Goal: Task Accomplishment & Management: Use online tool/utility

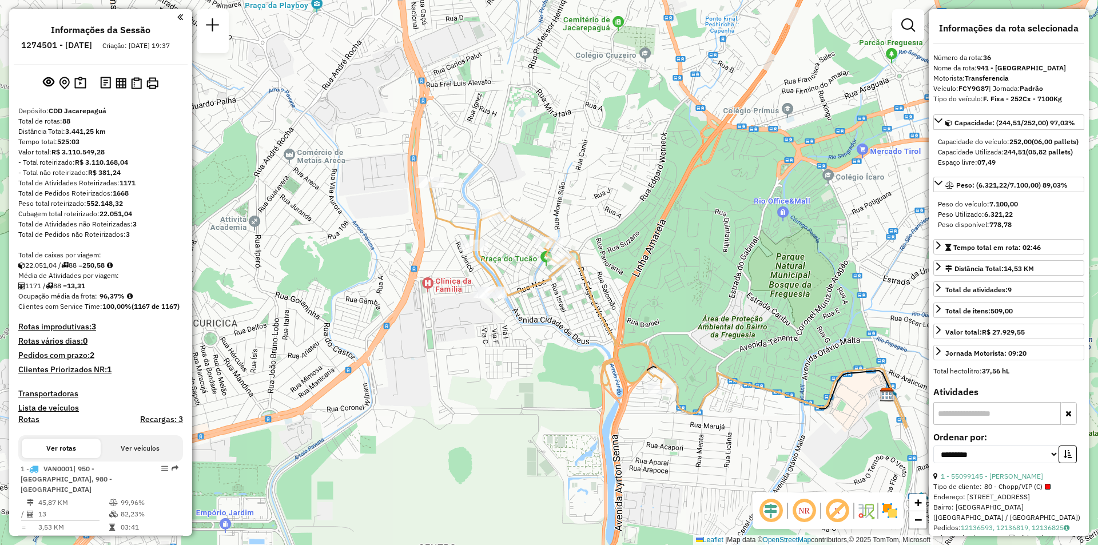
select select "**********"
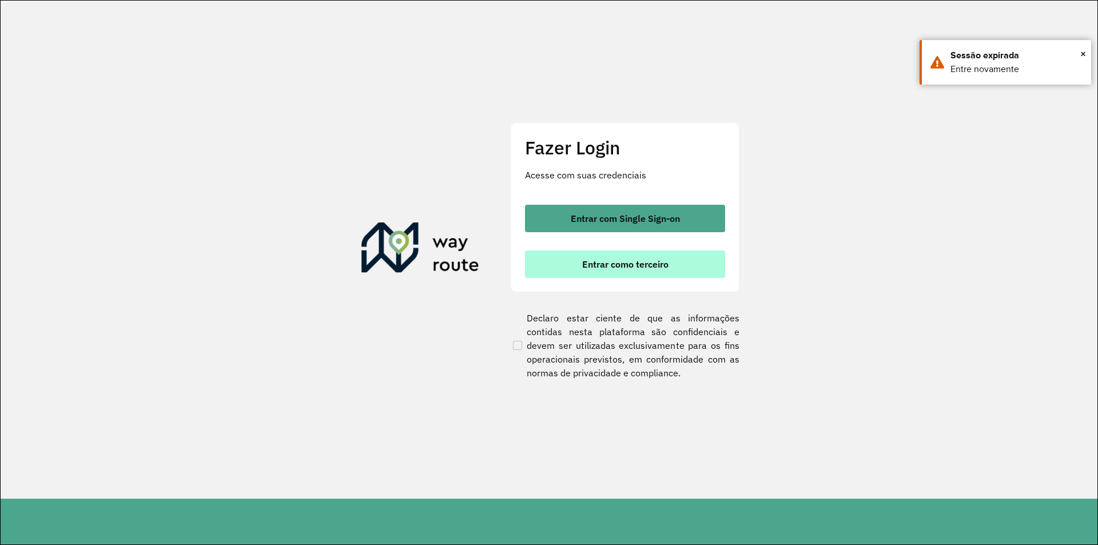
click at [663, 269] on span "Entrar como terceiro" at bounding box center [625, 264] width 86 height 9
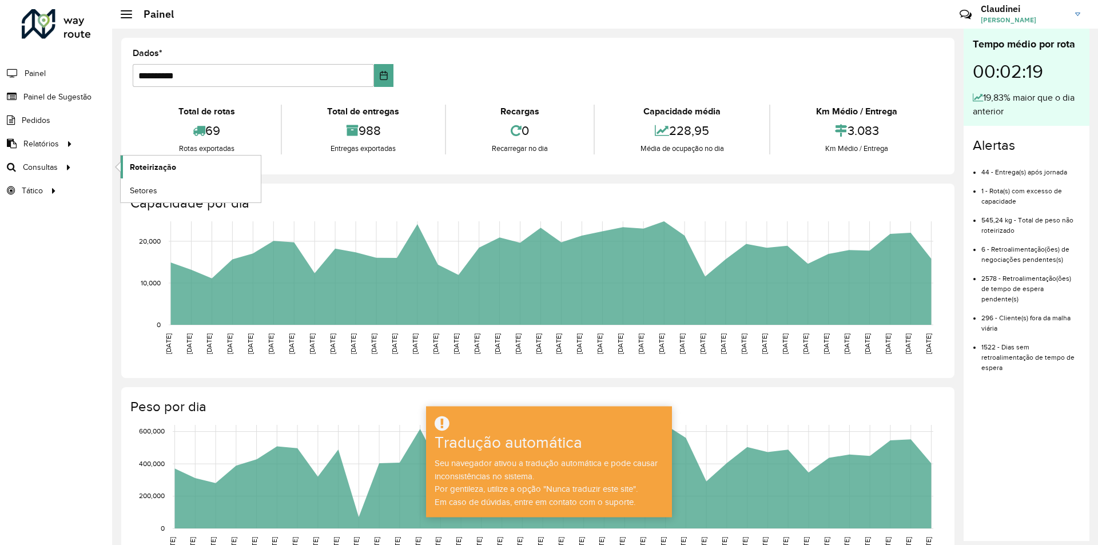
click at [170, 167] on font "Roteirização" at bounding box center [153, 166] width 46 height 9
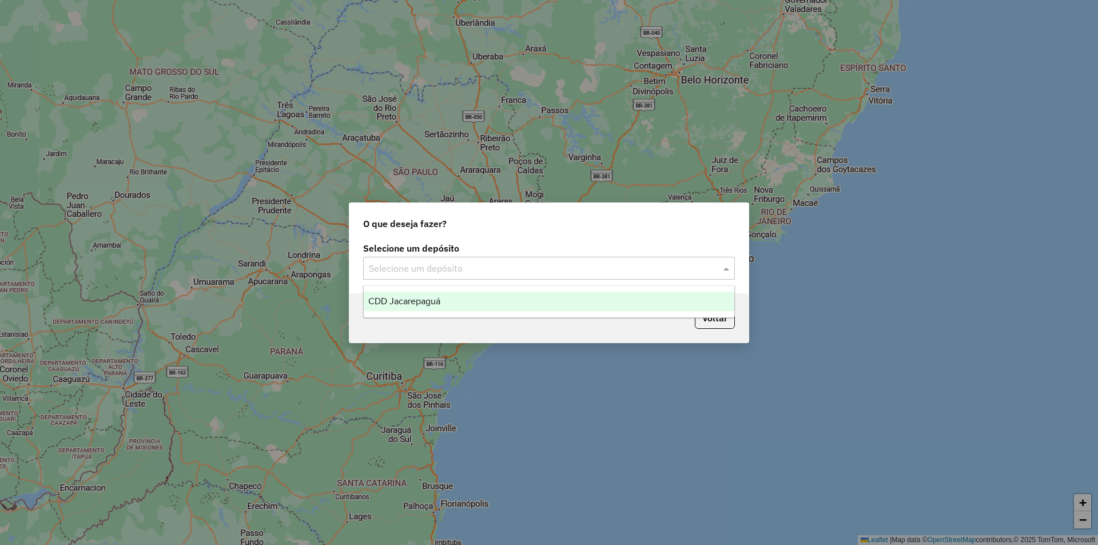
click at [720, 266] on div "Selecione um depósito" at bounding box center [549, 268] width 372 height 23
drag, startPoint x: 492, startPoint y: 302, endPoint x: 502, endPoint y: 300, distance: 10.7
click at [496, 301] on div "CDD Jacarepaguá" at bounding box center [549, 301] width 371 height 19
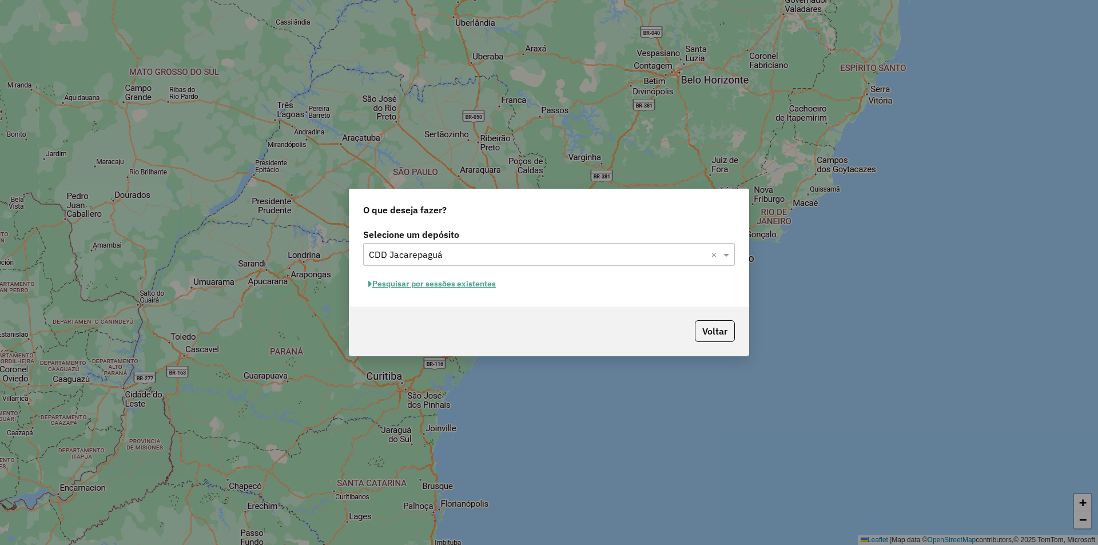
drag, startPoint x: 468, startPoint y: 282, endPoint x: 473, endPoint y: 288, distance: 8.1
click at [473, 288] on button "Pesquisar por sessões existentes" at bounding box center [432, 284] width 138 height 18
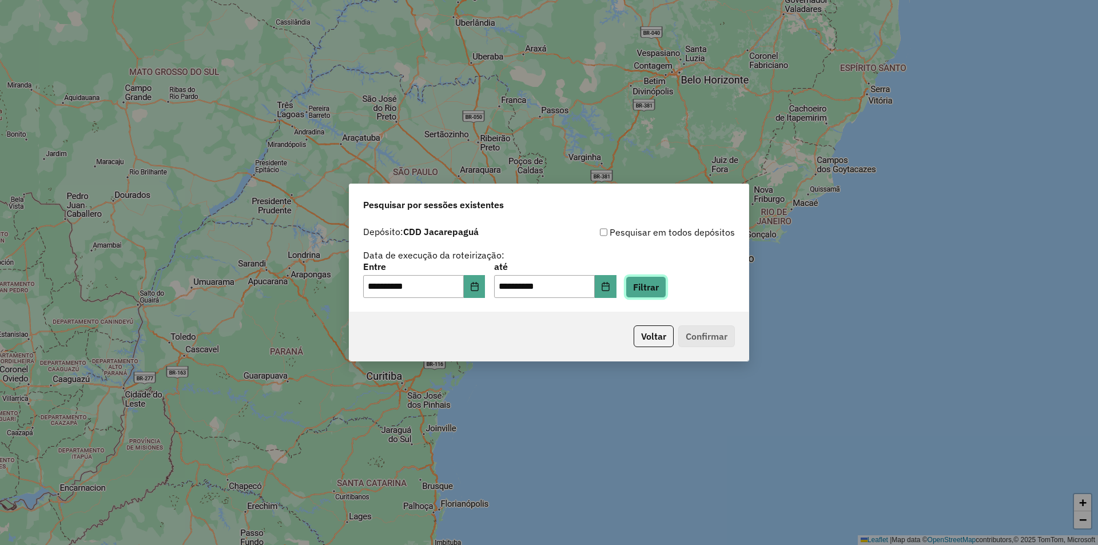
click at [666, 290] on button "Filtrar" at bounding box center [646, 287] width 41 height 22
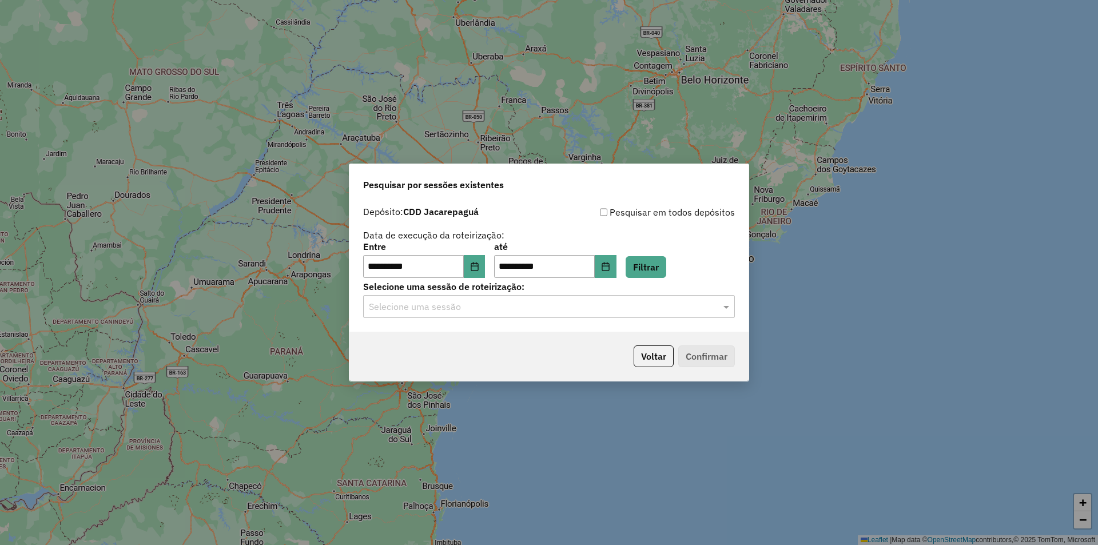
click at [481, 309] on input "text" at bounding box center [537, 307] width 337 height 14
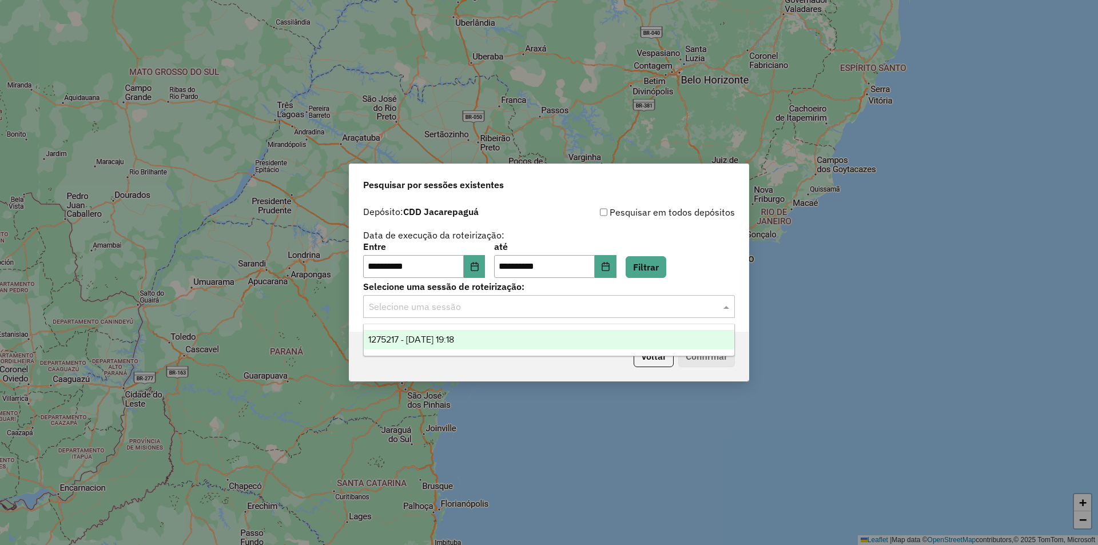
click at [412, 342] on span "1275217 - 13/09/2025 19:18" at bounding box center [411, 339] width 86 height 10
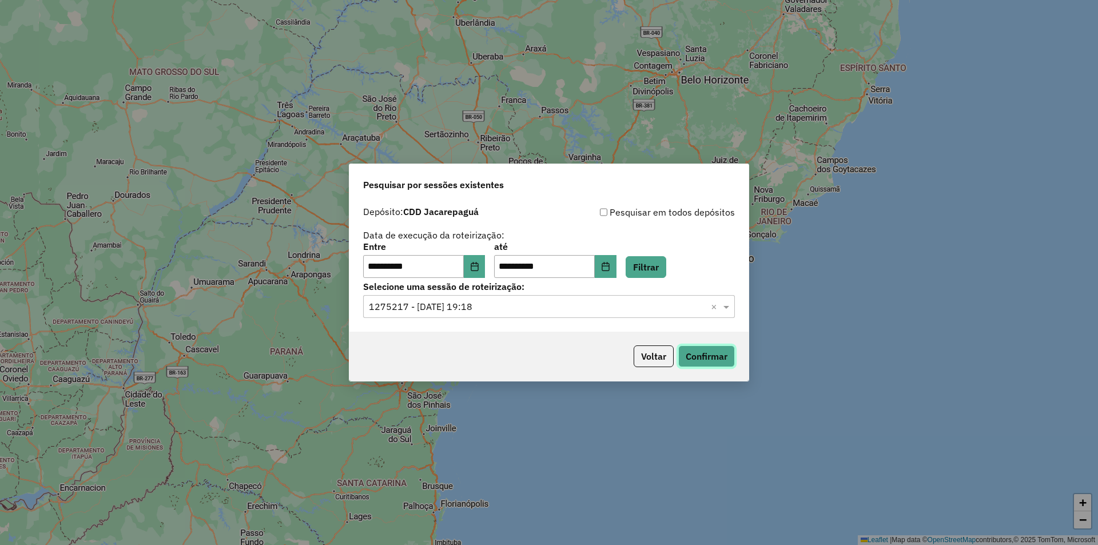
click at [699, 360] on button "Confirmar" at bounding box center [706, 356] width 57 height 22
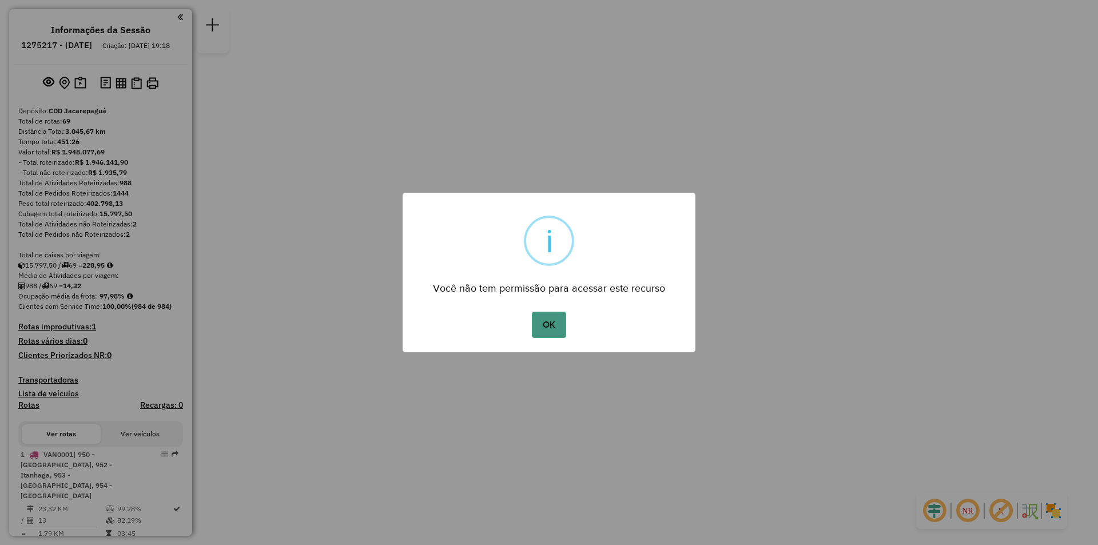
click at [546, 312] on button "OK" at bounding box center [549, 325] width 34 height 26
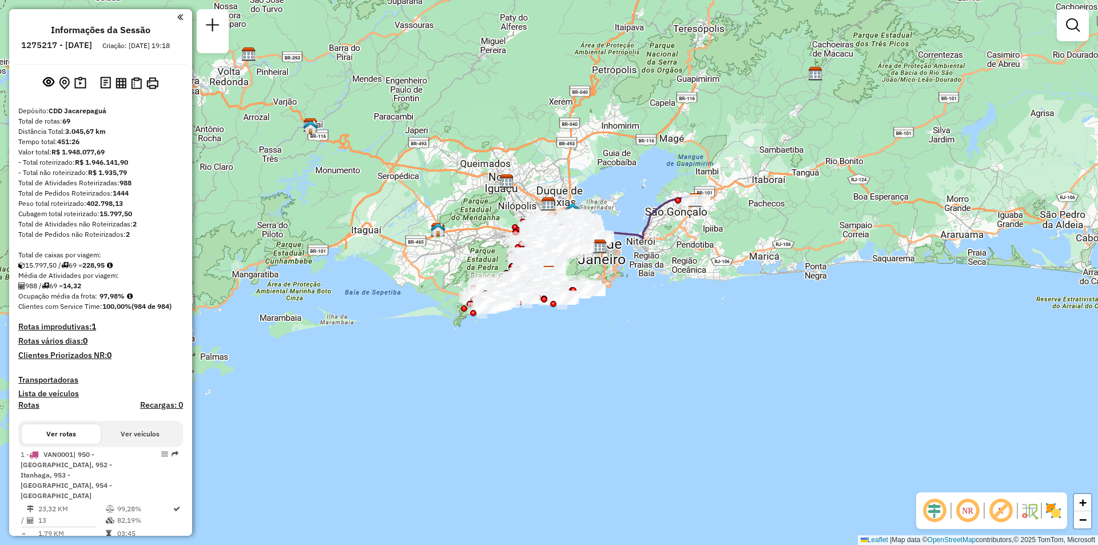
scroll to position [2255, 0]
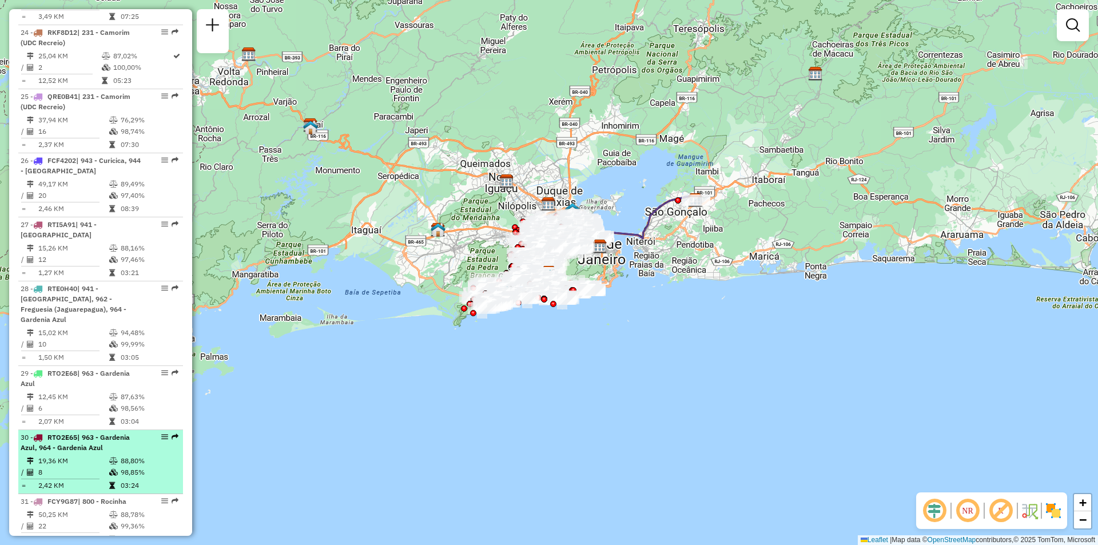
drag, startPoint x: 177, startPoint y: 277, endPoint x: 150, endPoint y: 277, distance: 26.3
click at [178, 430] on li "30 - RTO2E65 | 963 - Gardenia Azul, 964 - Gardenia Azul 19,36 KM 88,80% / 8 98,…" at bounding box center [100, 462] width 165 height 64
select select "**********"
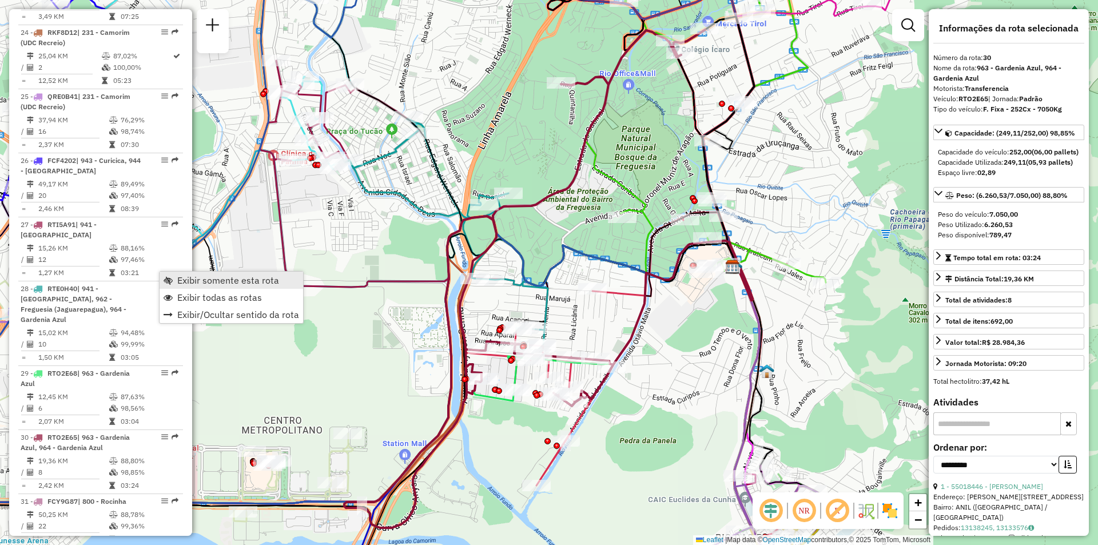
click at [185, 281] on span "Exibir somente esta rota" at bounding box center [228, 280] width 102 height 9
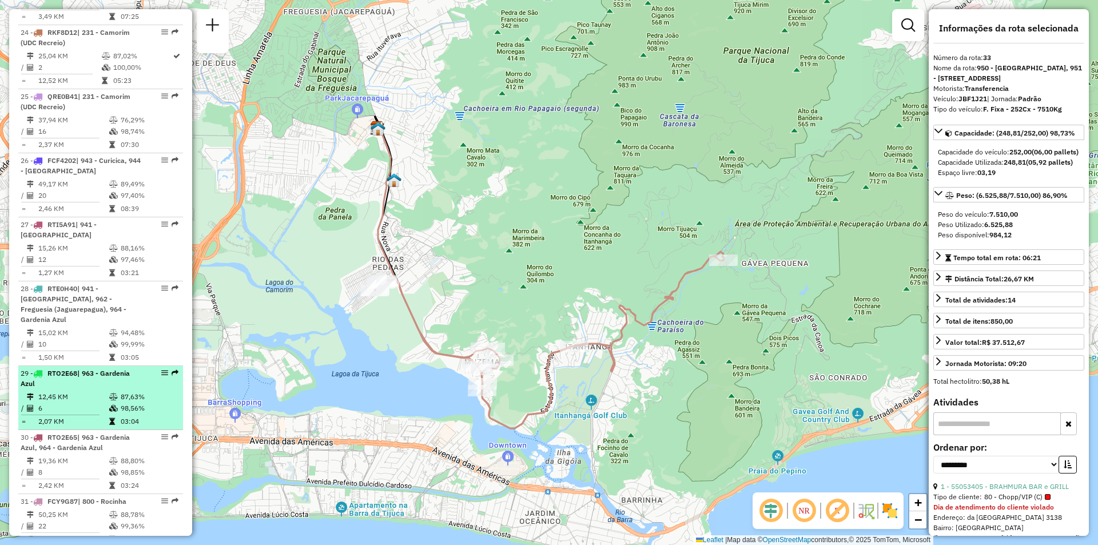
click at [172, 369] on em at bounding box center [175, 372] width 7 height 7
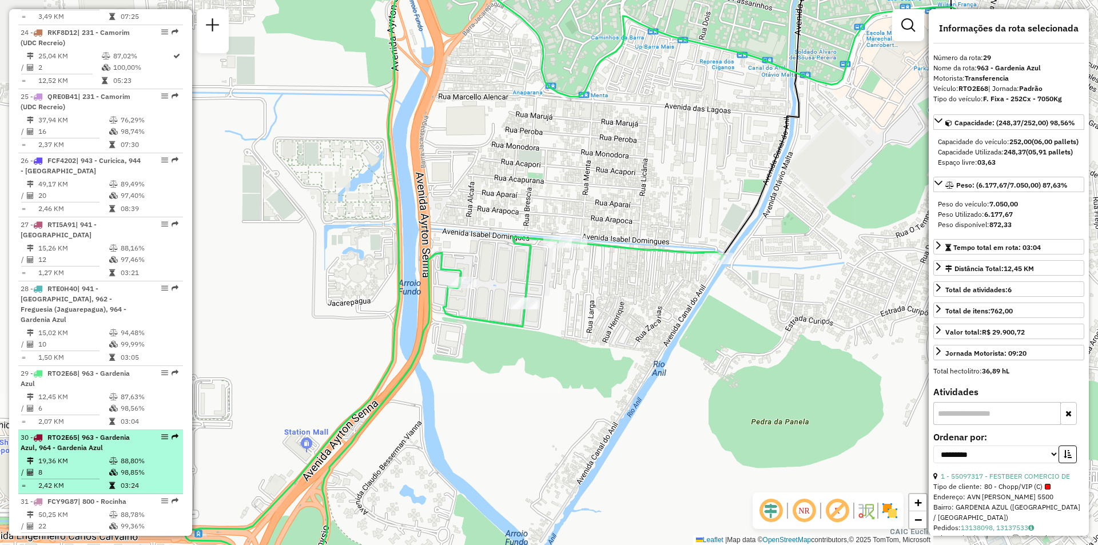
click at [172, 433] on em at bounding box center [175, 436] width 7 height 7
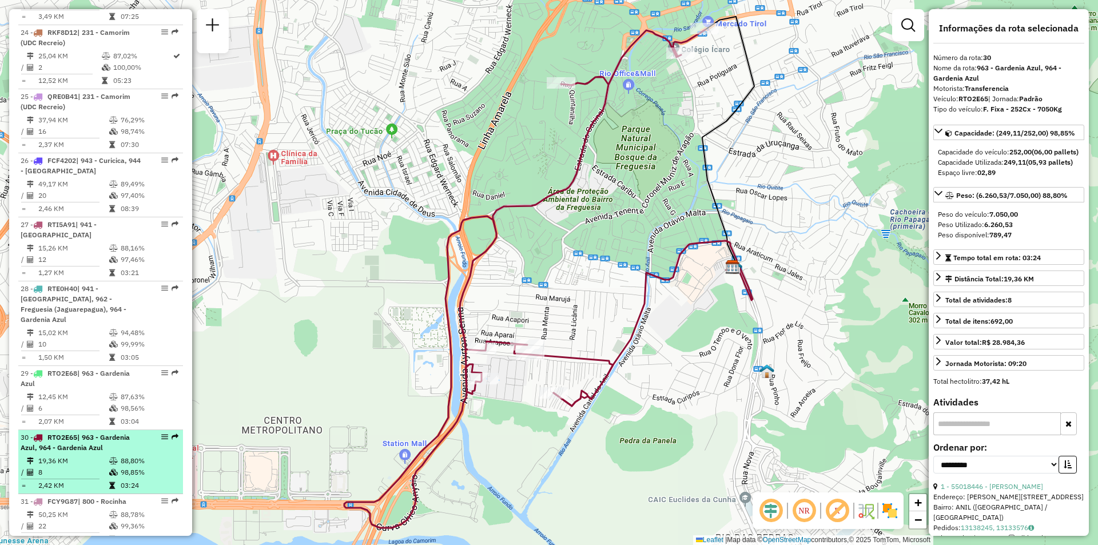
click at [172, 433] on em at bounding box center [175, 436] width 7 height 7
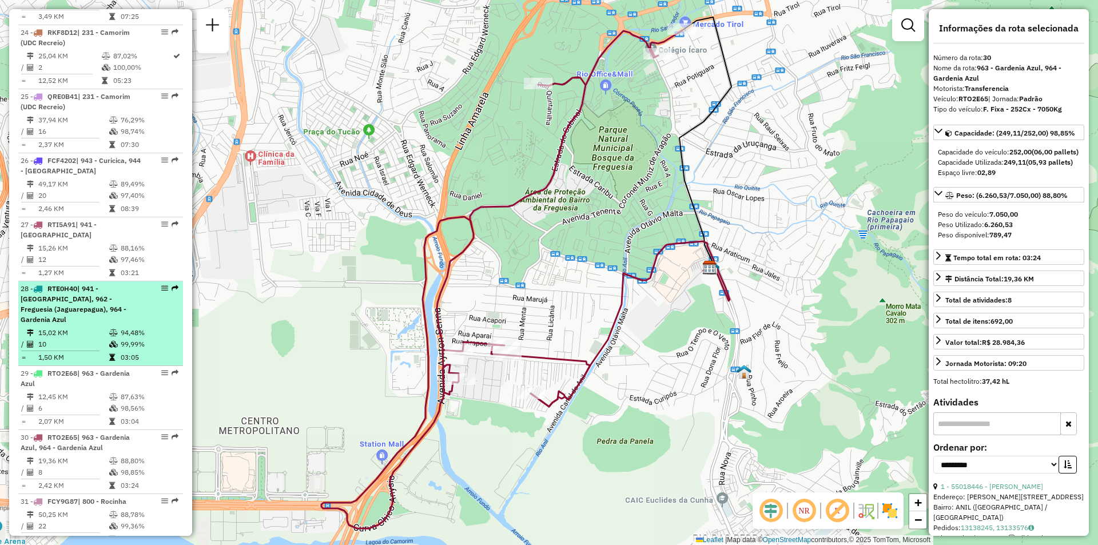
click at [172, 285] on em at bounding box center [175, 288] width 7 height 7
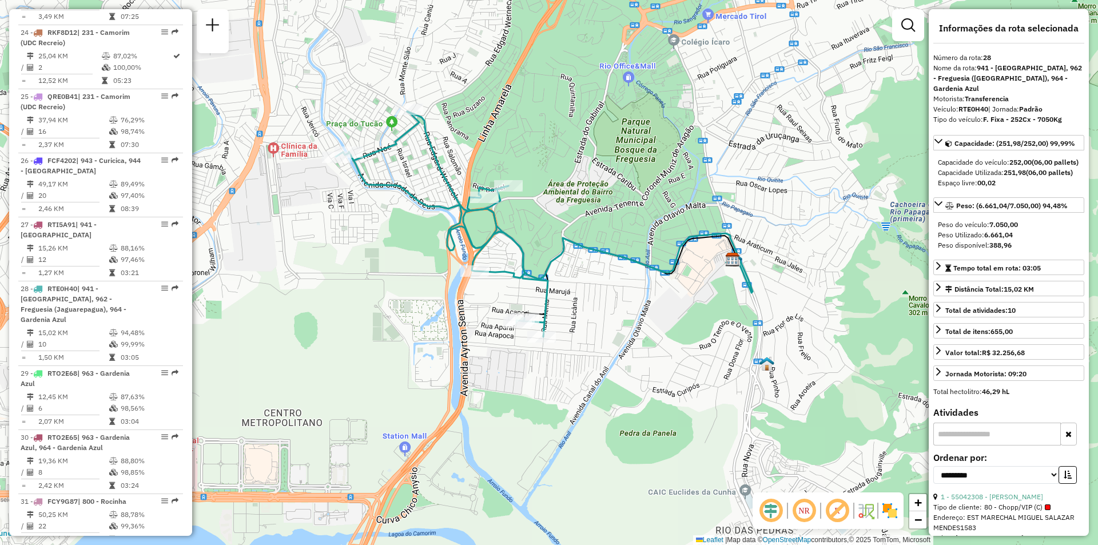
drag, startPoint x: 676, startPoint y: 376, endPoint x: 605, endPoint y: 300, distance: 104.0
click at [605, 300] on div "Janela de atendimento Grade de atendimento Capacidade Transportadoras Veículos …" at bounding box center [549, 272] width 1098 height 545
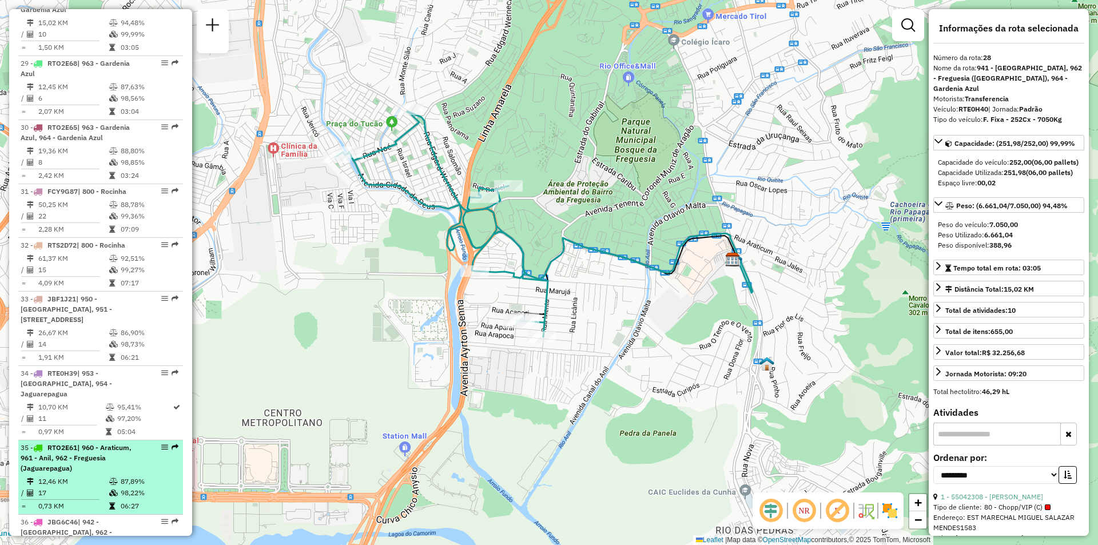
click at [173, 444] on em at bounding box center [175, 447] width 7 height 7
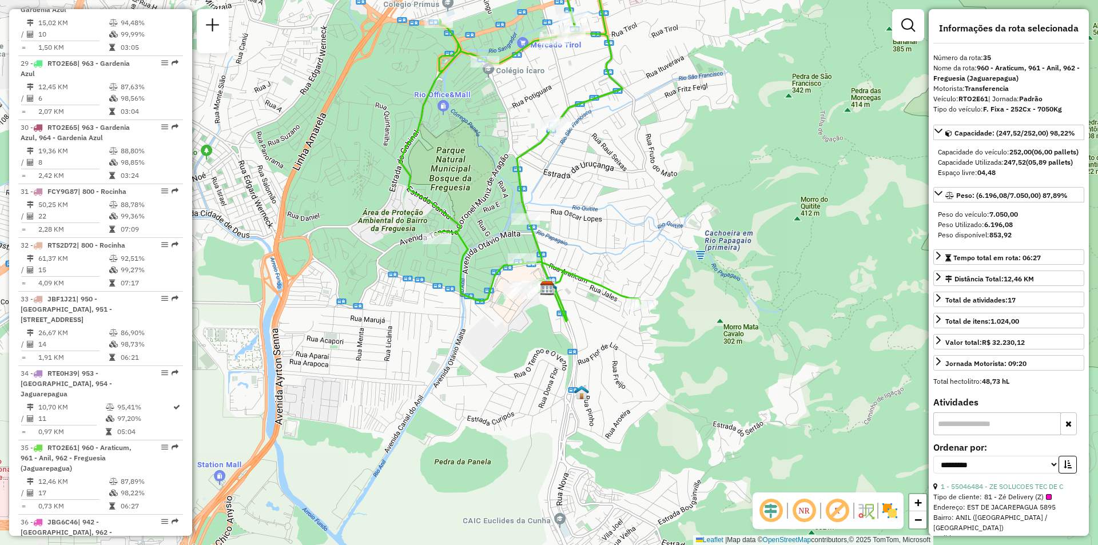
drag, startPoint x: 607, startPoint y: 391, endPoint x: 578, endPoint y: 274, distance: 119.5
click at [578, 274] on icon at bounding box center [520, 156] width 241 height 330
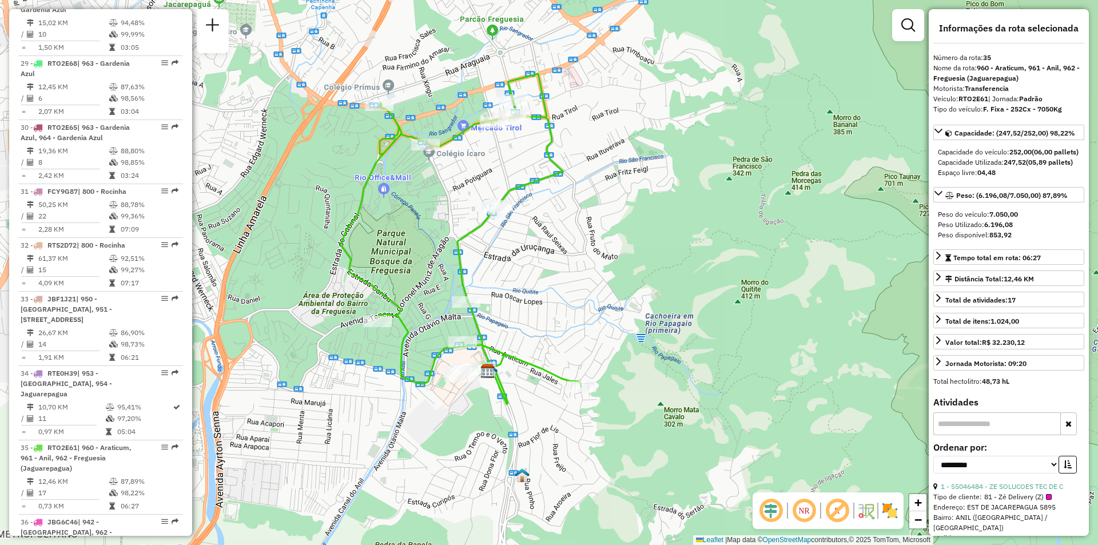
drag, startPoint x: 620, startPoint y: 211, endPoint x: 561, endPoint y: 294, distance: 102.0
click at [561, 294] on div "Janela de atendimento Grade de atendimento Capacidade Transportadoras Veículos …" at bounding box center [549, 272] width 1098 height 545
click at [180, 203] on div "Depósito: CDD Jacarepaguá Total de rotas: 69 Distância Total: 3.045,67 km Tempo…" at bounding box center [101, 208] width 174 height 5335
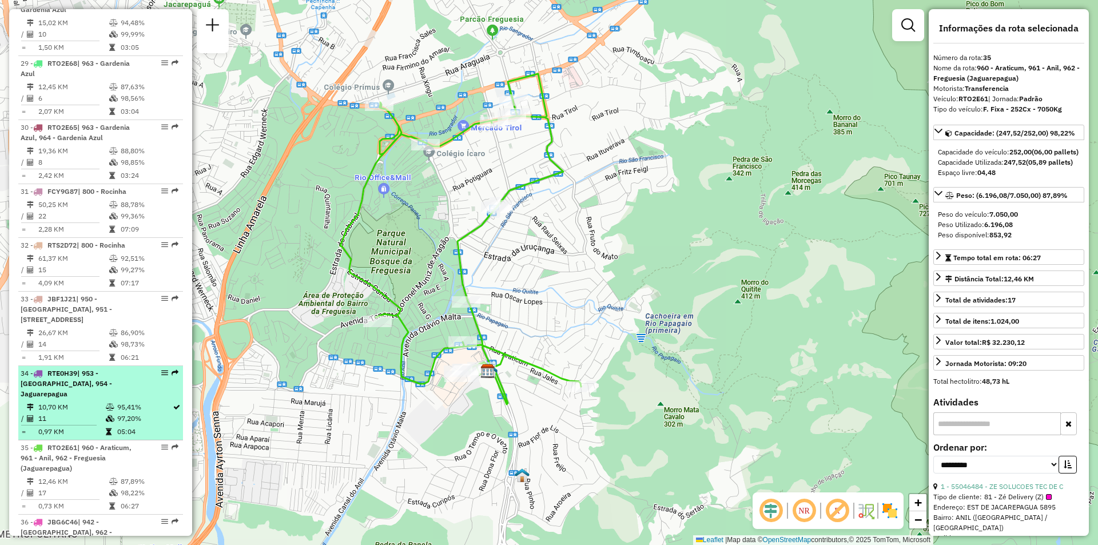
click at [173, 369] on em at bounding box center [175, 372] width 7 height 7
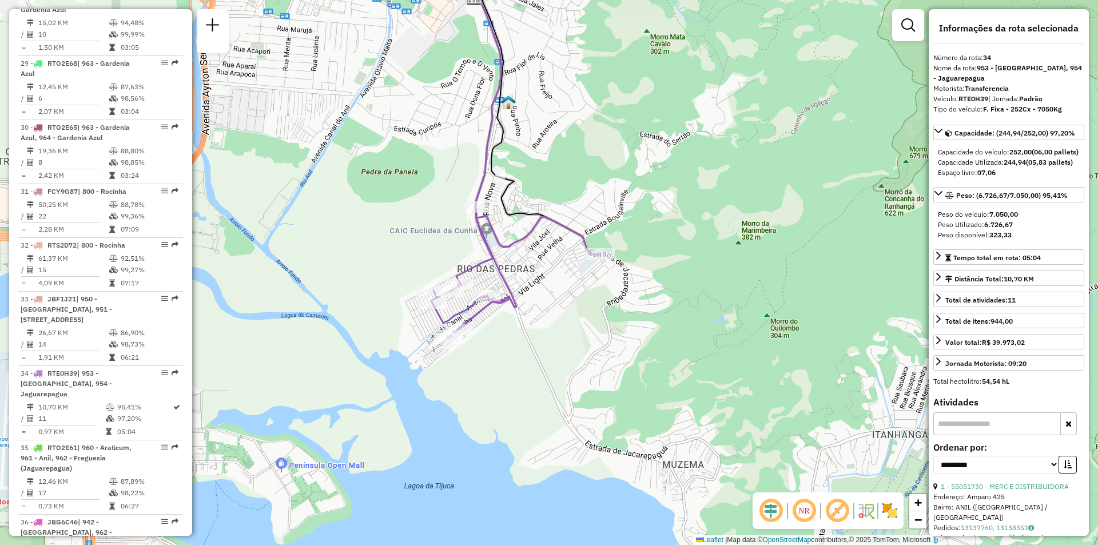
drag, startPoint x: 611, startPoint y: 416, endPoint x: 577, endPoint y: 302, distance: 118.5
click at [577, 302] on div "Janela de atendimento Grade de atendimento Capacidade Transportadoras Veículos …" at bounding box center [549, 272] width 1098 height 545
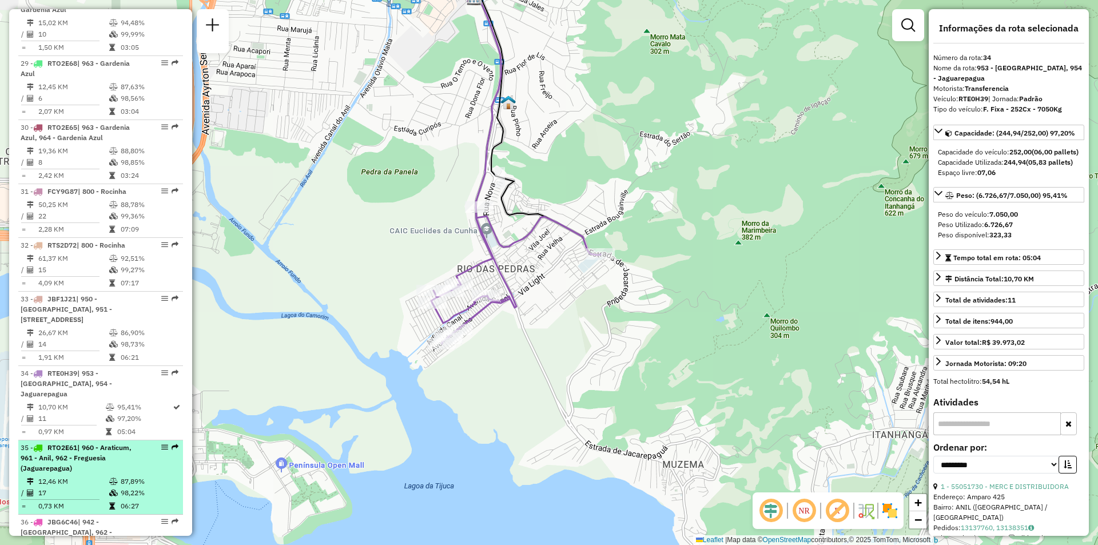
click at [172, 444] on em at bounding box center [175, 447] width 7 height 7
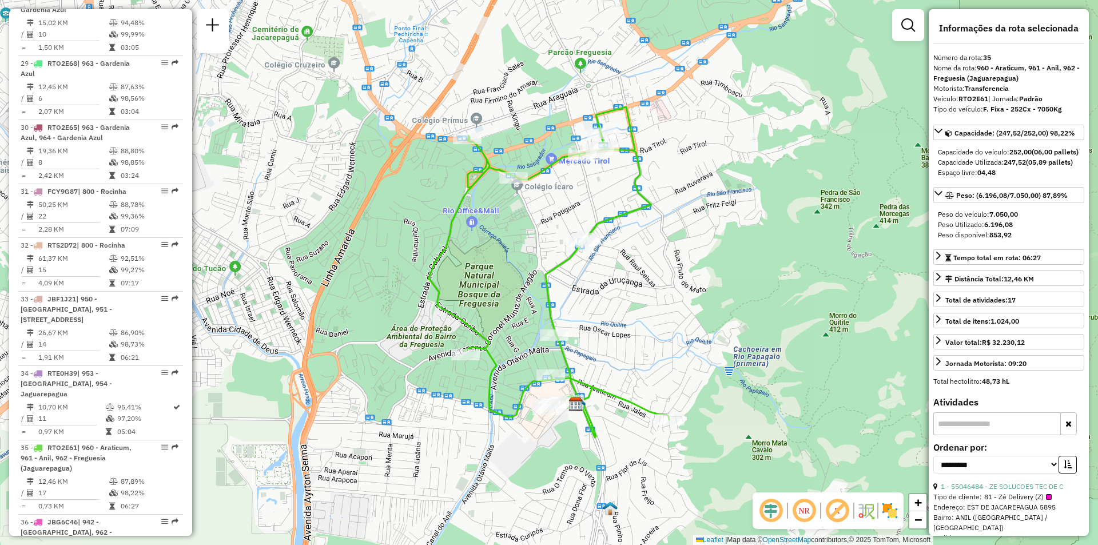
scroll to position [2117, 0]
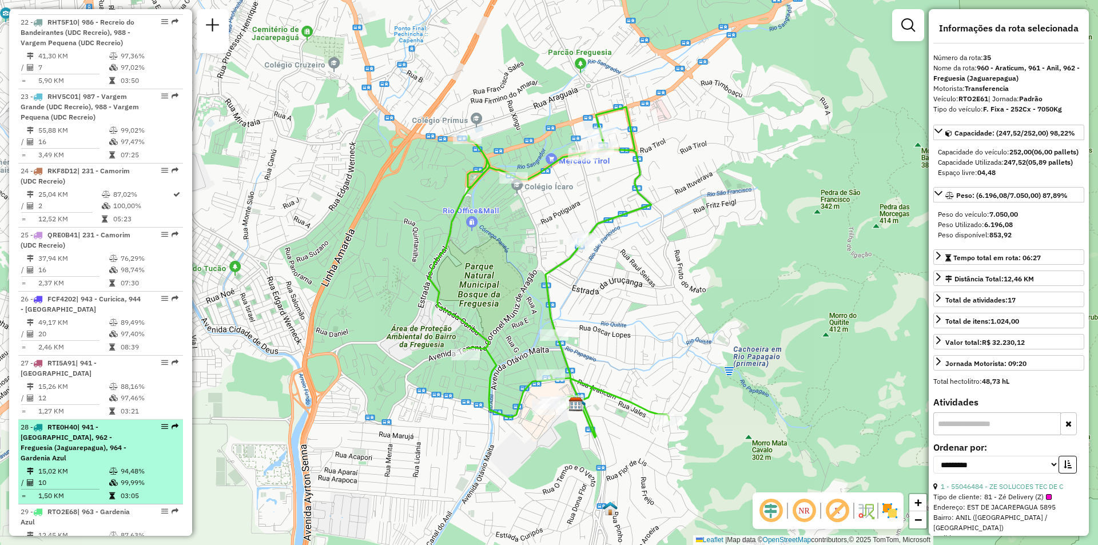
click at [172, 423] on em at bounding box center [175, 426] width 7 height 7
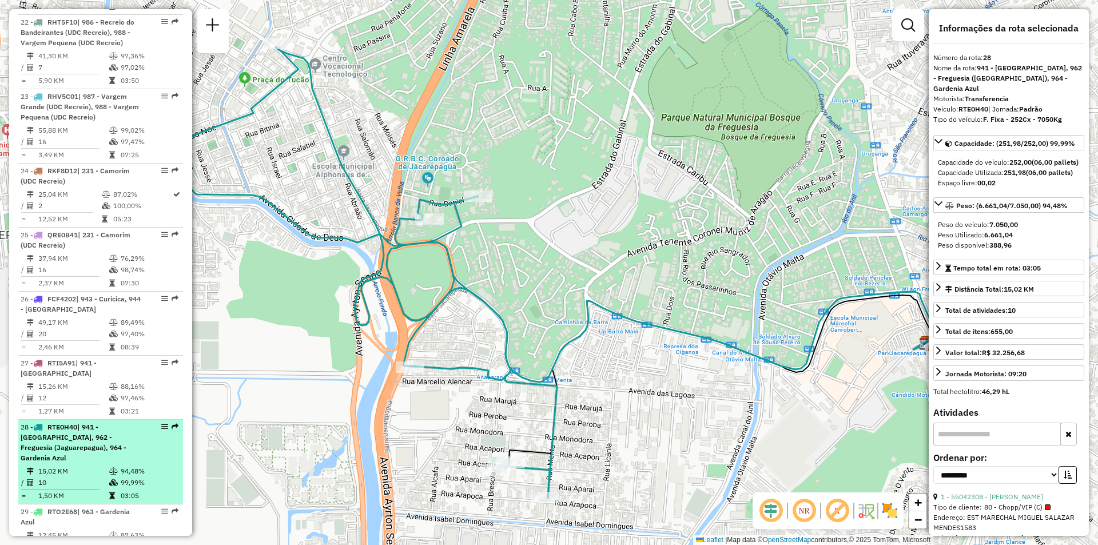
click at [172, 423] on em at bounding box center [175, 426] width 7 height 7
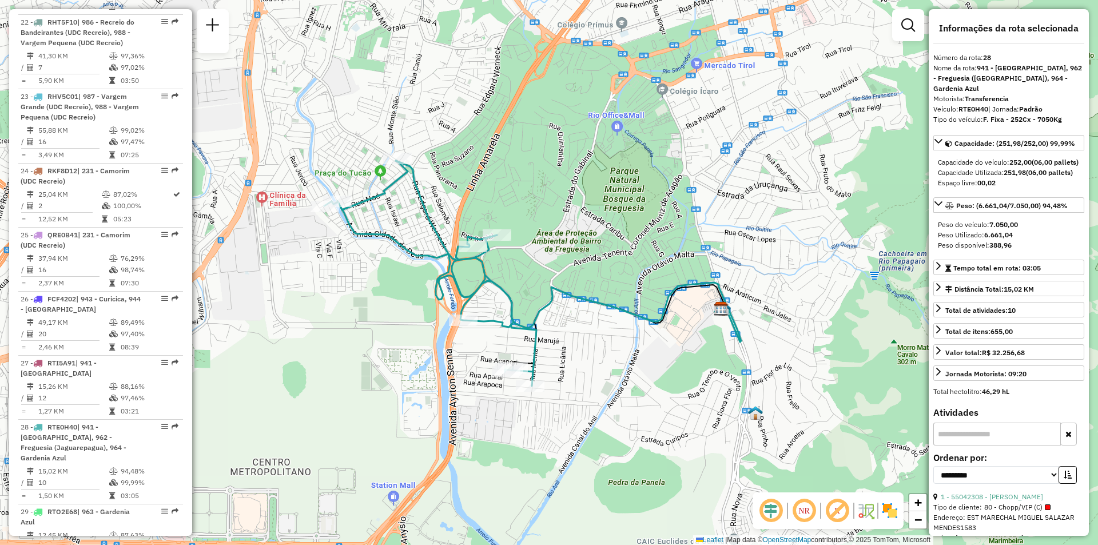
drag, startPoint x: 618, startPoint y: 348, endPoint x: 567, endPoint y: 332, distance: 53.0
click at [567, 332] on div "Janela de atendimento Grade de atendimento Capacidade Transportadoras Veículos …" at bounding box center [549, 272] width 1098 height 545
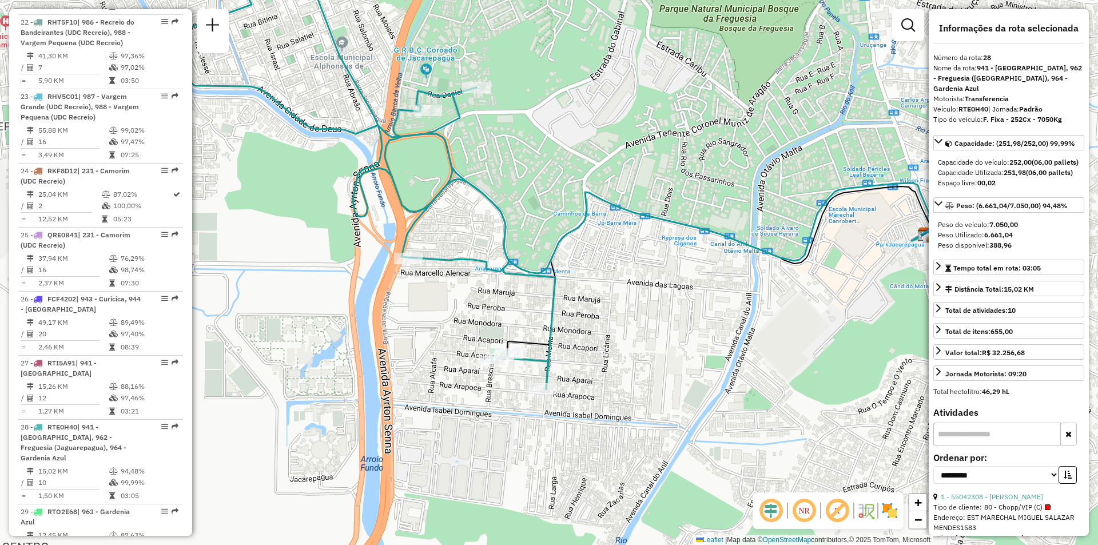
scroll to position [2501, 0]
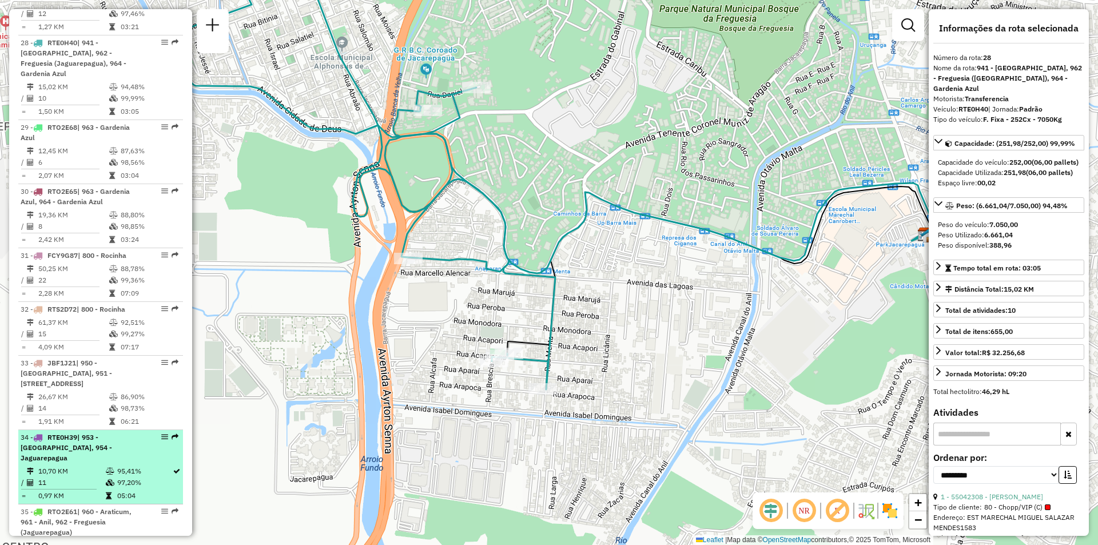
click at [176, 432] on div "34 - RTE0H39 | 953 - [GEOGRAPHIC_DATA], 954 - [GEOGRAPHIC_DATA]" at bounding box center [101, 447] width 160 height 31
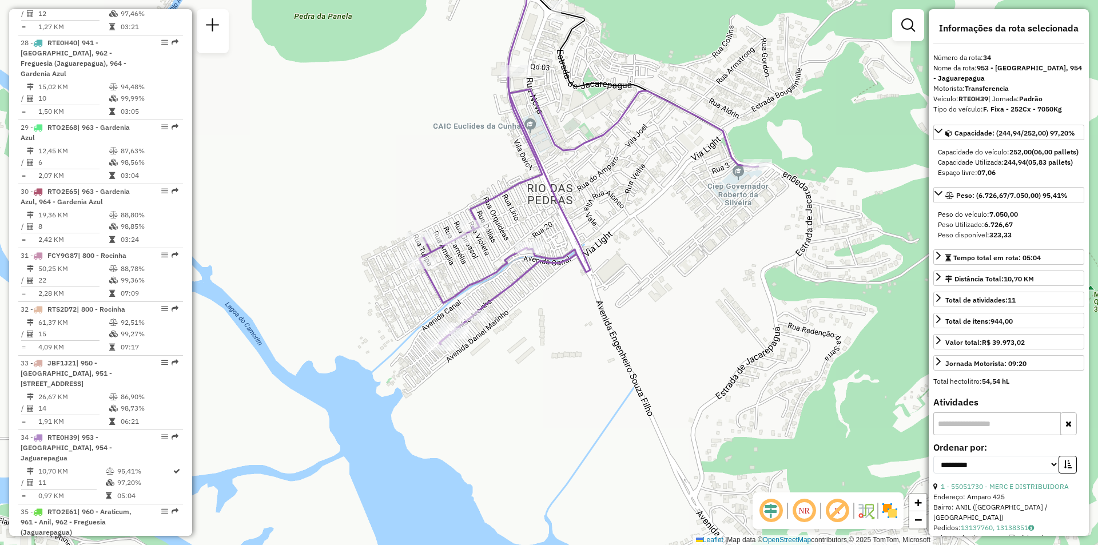
drag, startPoint x: 552, startPoint y: 397, endPoint x: 559, endPoint y: 213, distance: 184.2
click at [559, 213] on icon at bounding box center [588, 207] width 339 height 273
